Goal: Task Accomplishment & Management: Use online tool/utility

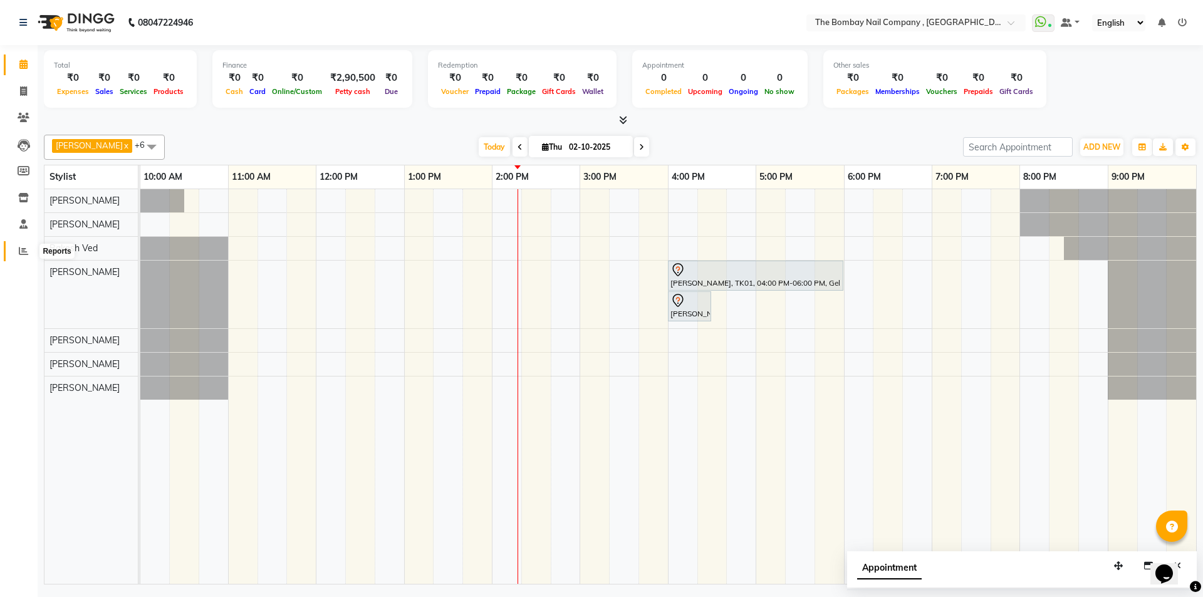
click at [20, 252] on icon at bounding box center [23, 250] width 9 height 9
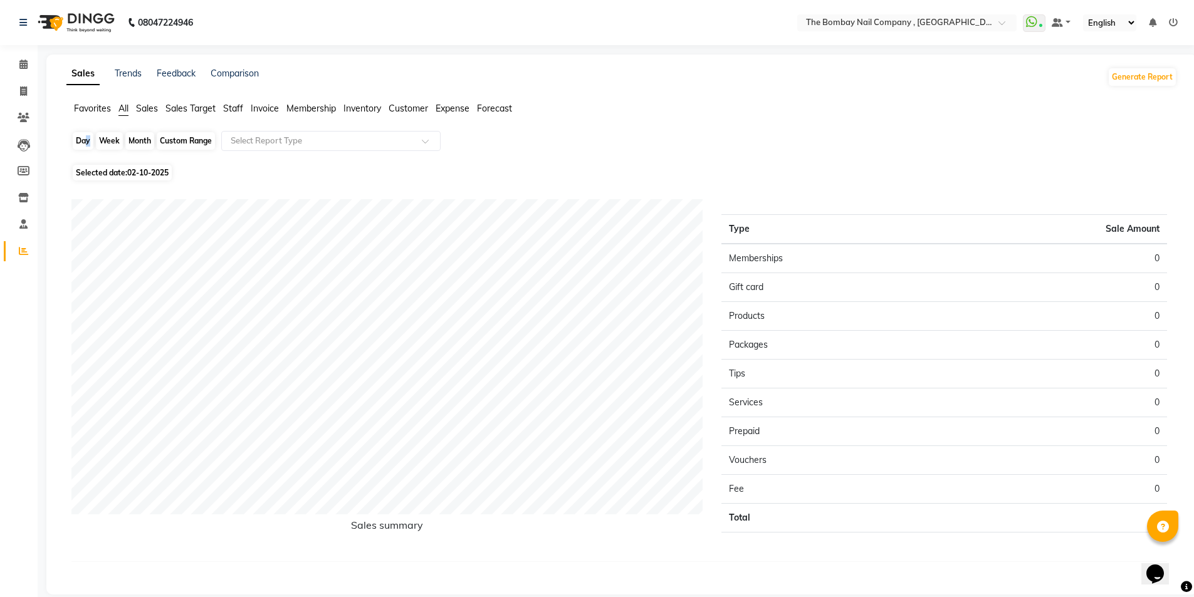
click at [85, 138] on div "Day" at bounding box center [83, 141] width 21 height 18
select select "10"
select select "2025"
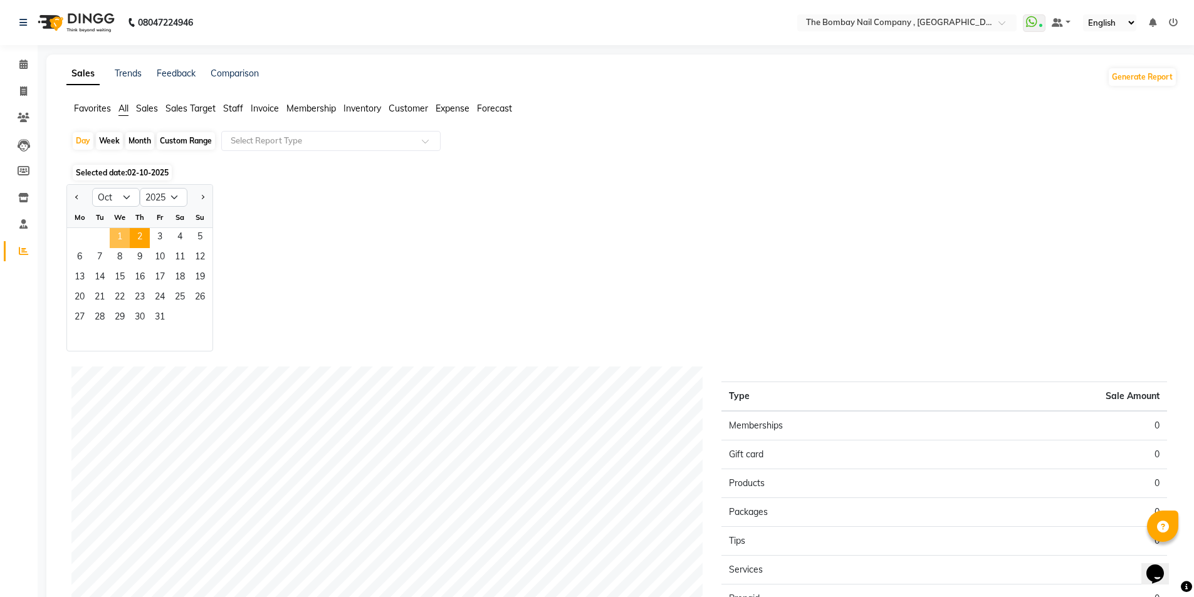
click at [123, 240] on span "1" at bounding box center [120, 238] width 20 height 20
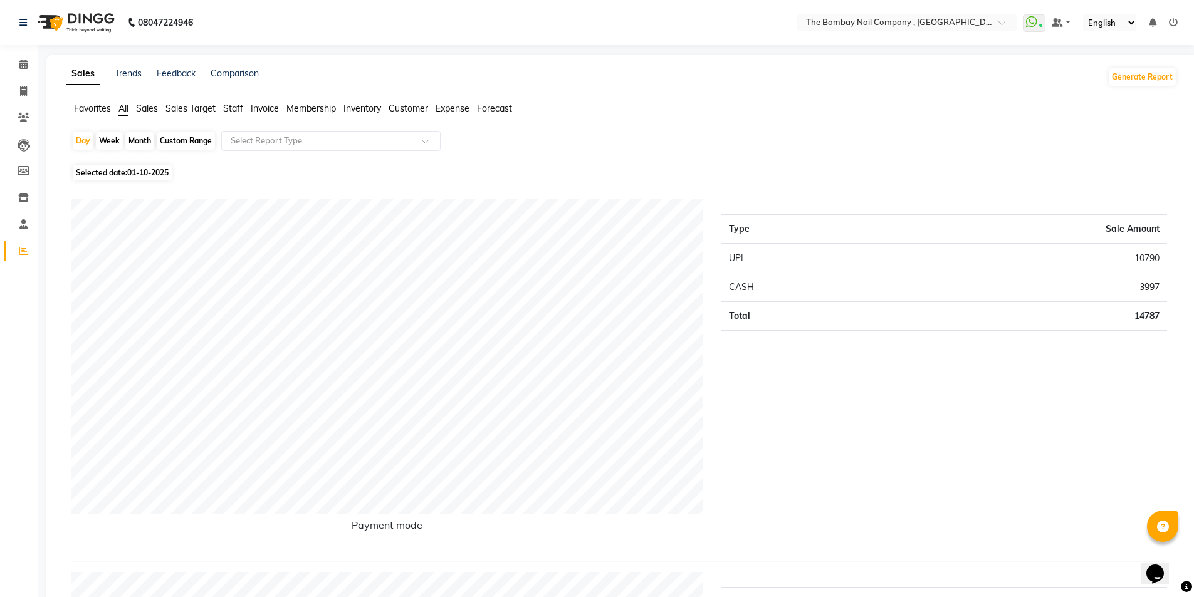
click at [66, 15] on img at bounding box center [75, 22] width 86 height 35
